Goal: Information Seeking & Learning: Learn about a topic

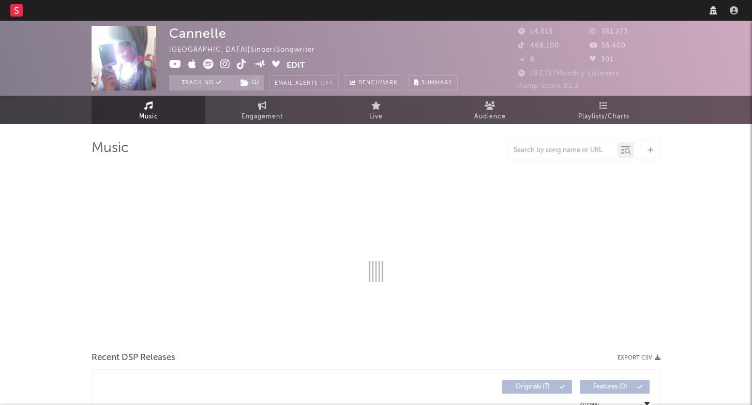
select select "1w"
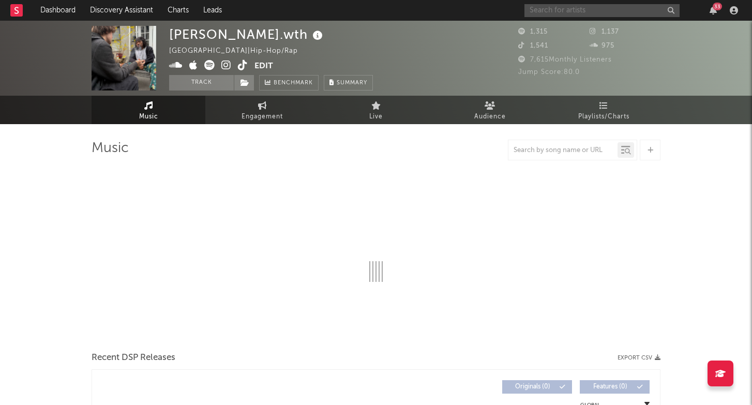
select select "6m"
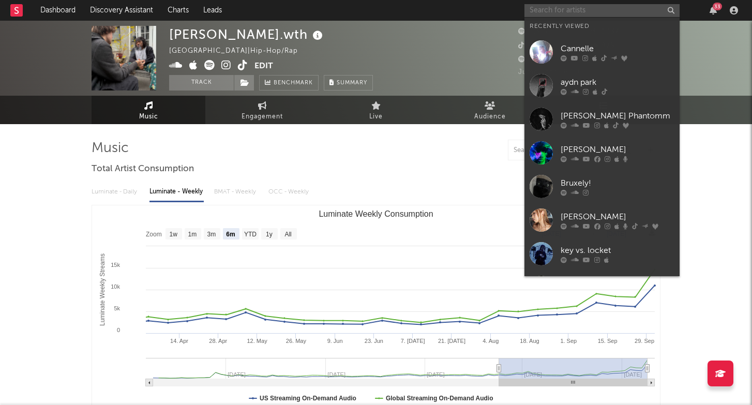
click at [612, 11] on input "text" at bounding box center [602, 10] width 155 height 13
type input "c"
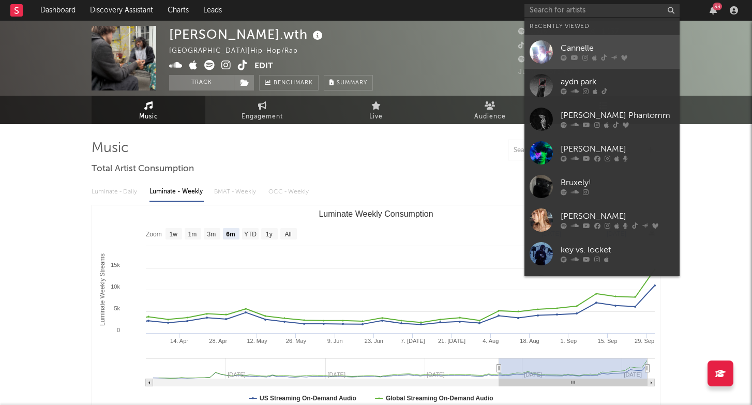
click at [590, 51] on div "Cannelle" at bounding box center [618, 48] width 114 height 12
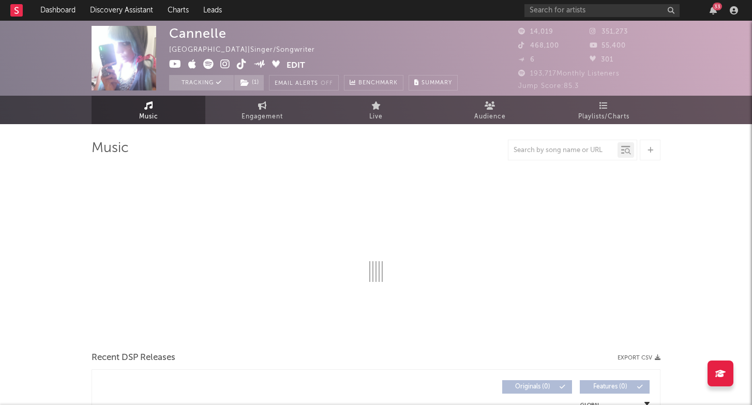
select select "1w"
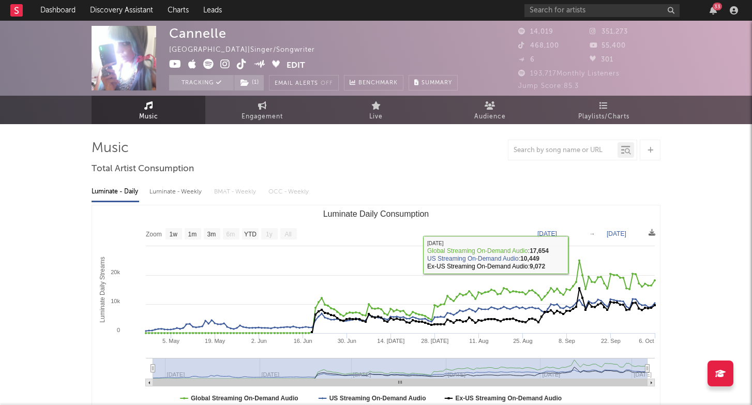
click at [166, 187] on div "Luminate - Weekly" at bounding box center [177, 192] width 54 height 18
select select "6m"
